Goal: Navigation & Orientation: Find specific page/section

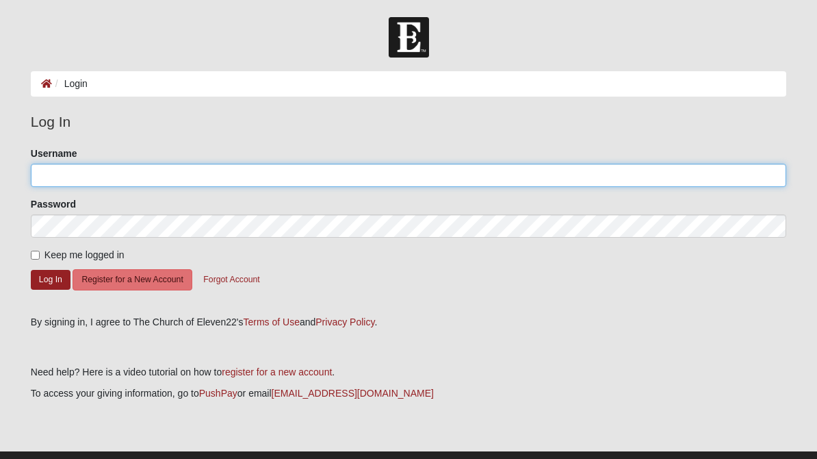
type input "RudetFountain"
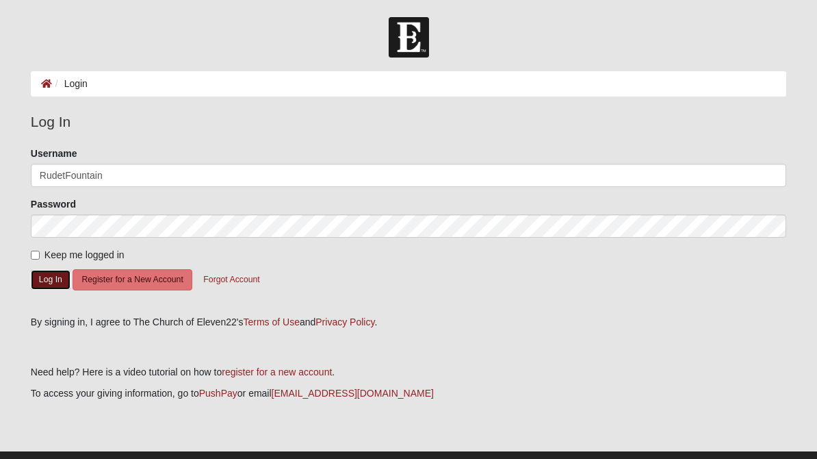
click at [58, 282] on button "Log In" at bounding box center [51, 280] width 40 height 20
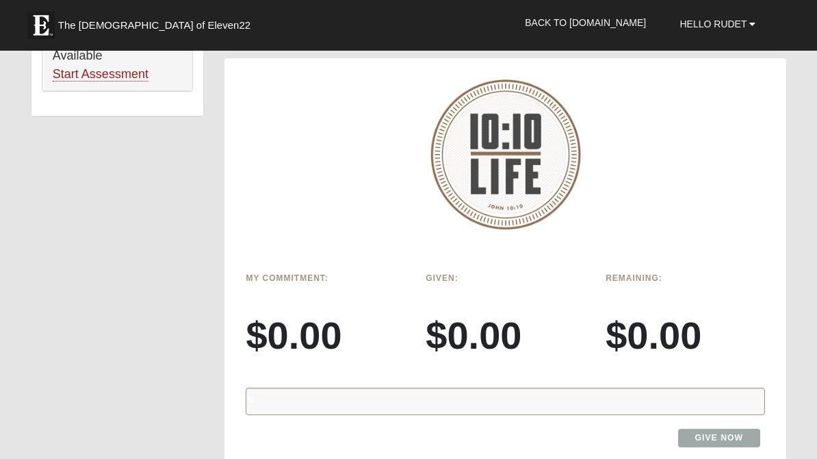
scroll to position [1260, 0]
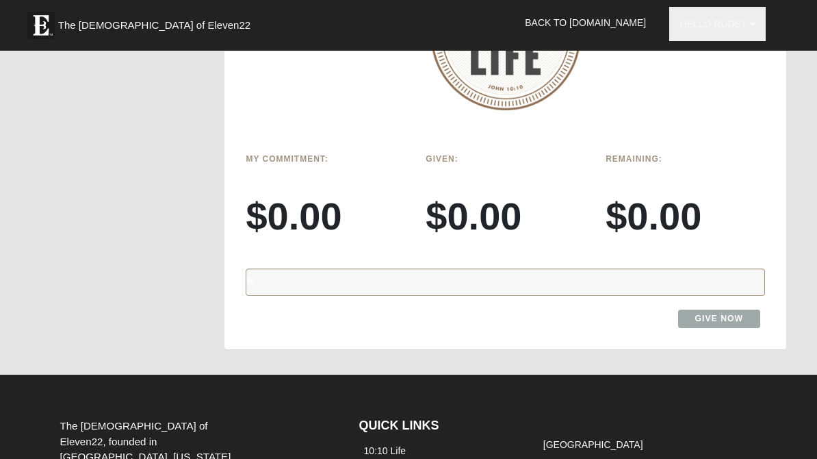
click at [743, 28] on span "Hello Rudet" at bounding box center [713, 23] width 67 height 11
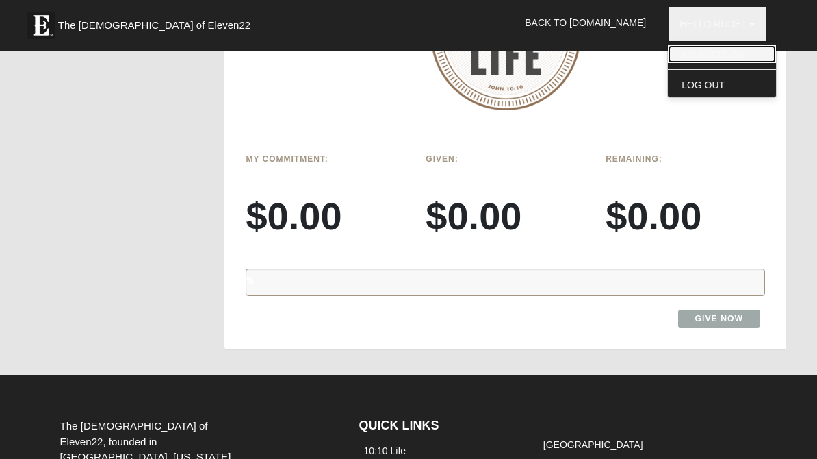
click at [706, 47] on link "My Account" at bounding box center [722, 54] width 108 height 18
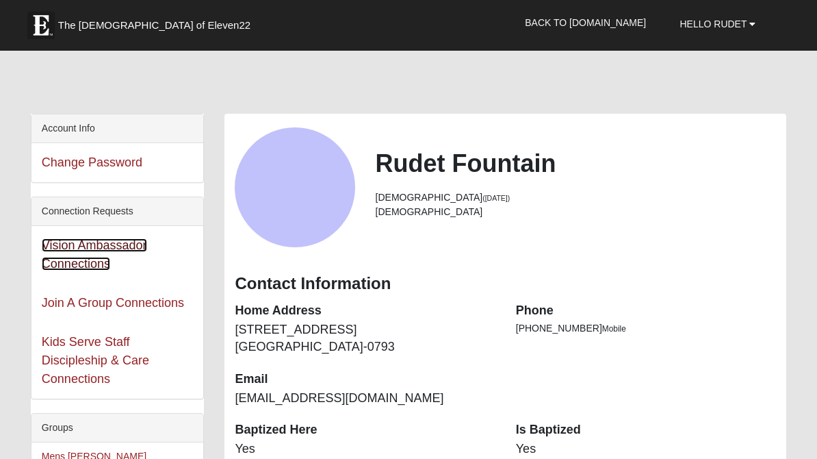
click at [94, 245] on link "Vision Ambassador Connections" at bounding box center [94, 254] width 105 height 32
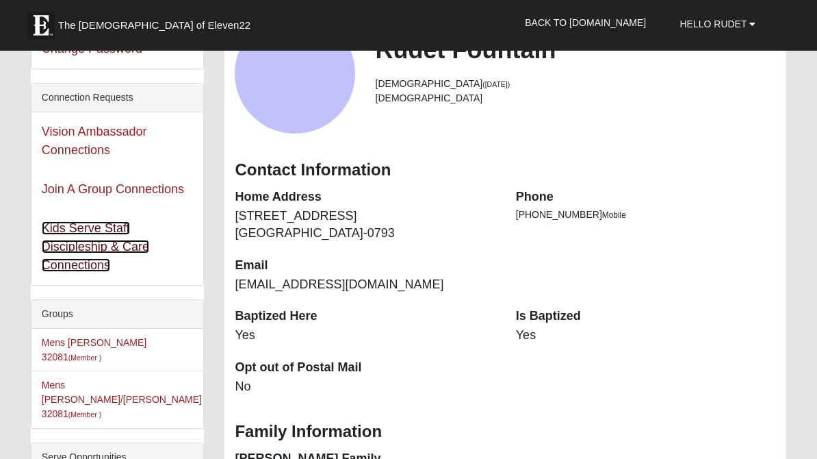
click at [96, 250] on link "Kids Serve Staff Discipleship & Care Connections" at bounding box center [95, 246] width 107 height 51
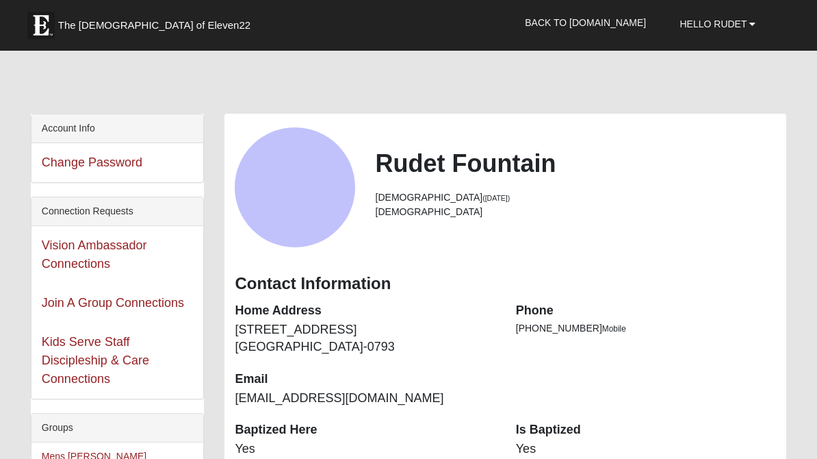
click at [754, 19] on b at bounding box center [753, 24] width 6 height 10
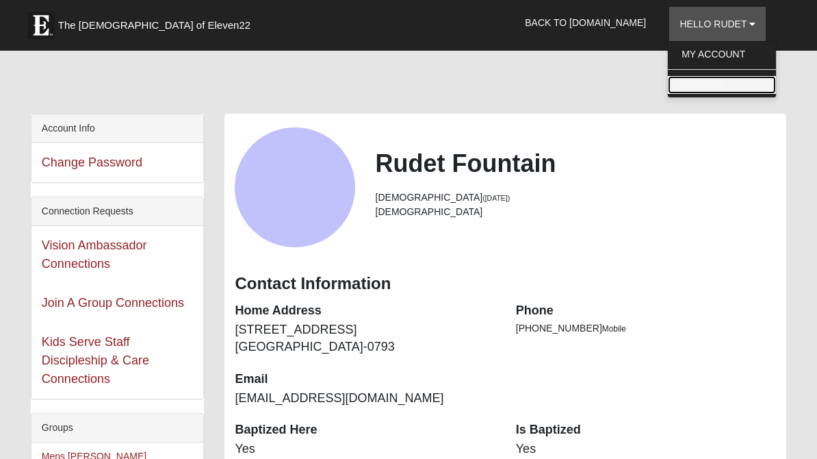
click at [707, 84] on link "Log Out" at bounding box center [722, 85] width 108 height 18
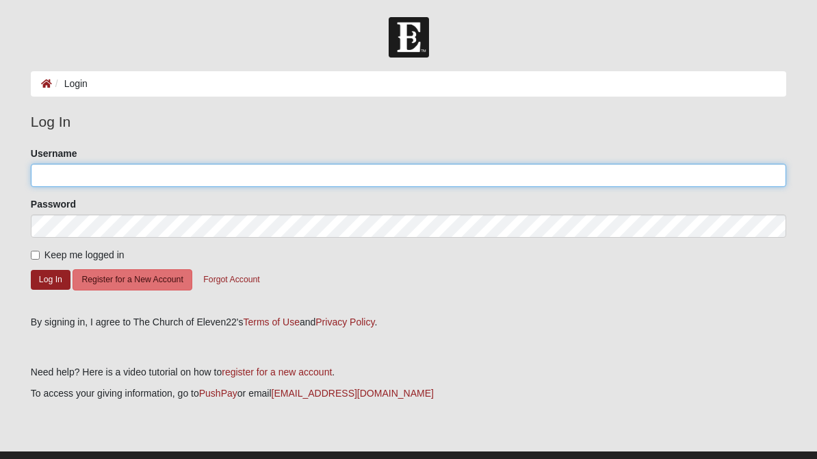
type input "RudetFountain"
